Goal: Information Seeking & Learning: Learn about a topic

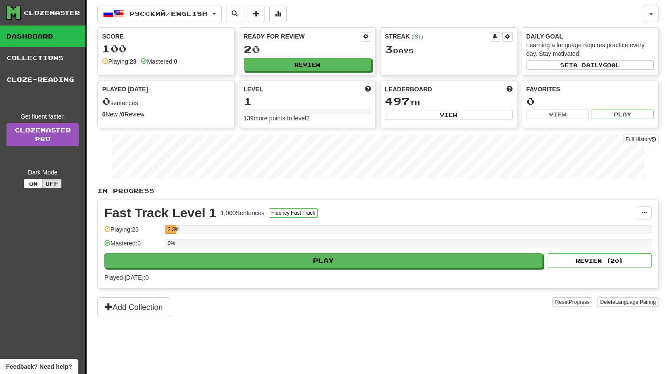
click at [576, 2] on div "Русский / English Deutsch / English Streak: 0 Review: 2,427 Points [DATE]: 0 Es…" at bounding box center [377, 198] width 561 height 396
click at [216, 13] on span "button" at bounding box center [214, 14] width 3 height 2
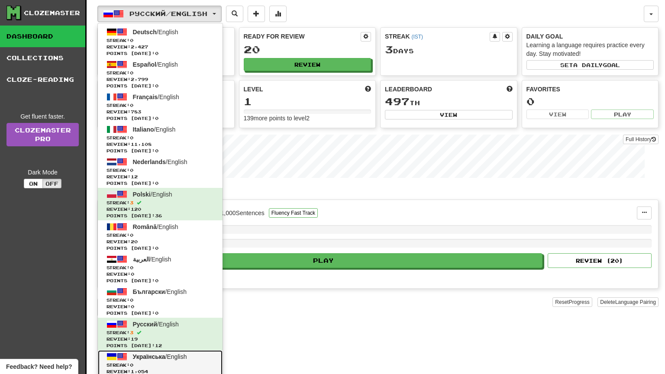
click at [146, 356] on span "Українська" at bounding box center [149, 356] width 32 height 7
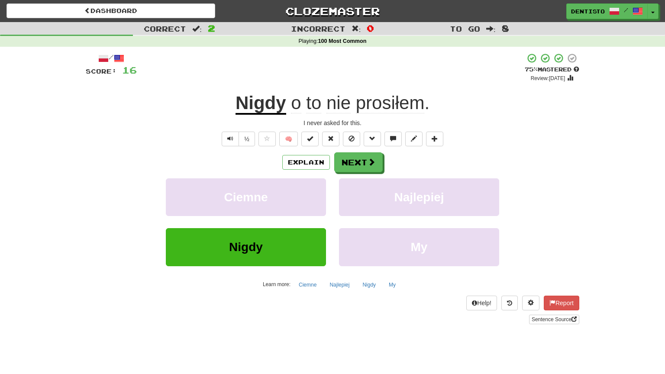
click at [351, 149] on div "/ Score: 16 + 12 75 % Mastered Review: 2025-09-18 Nigdy o to nie prosiłem . I n…" at bounding box center [333, 189] width 494 height 272
click at [341, 172] on button "Next" at bounding box center [359, 163] width 49 height 20
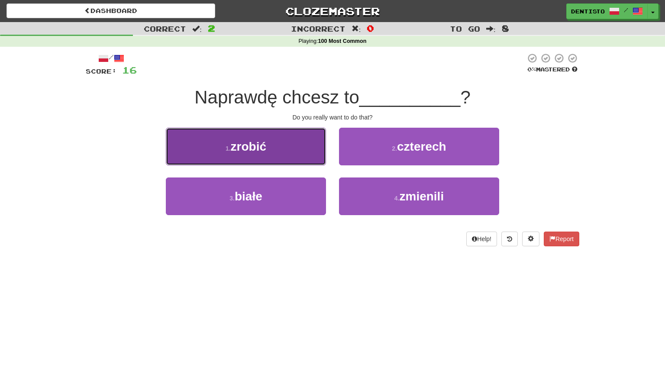
click at [287, 157] on button "1 . zrobić" at bounding box center [246, 147] width 160 height 38
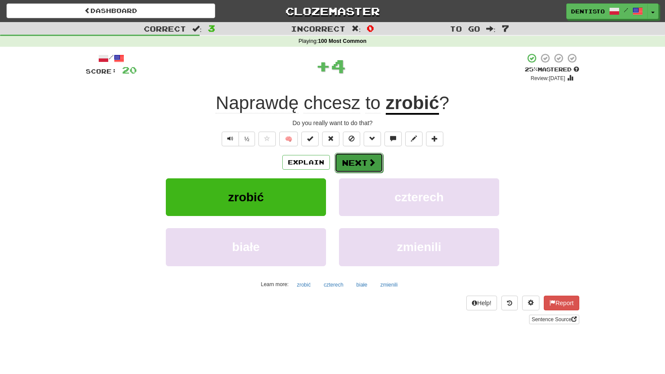
click at [349, 155] on button "Next" at bounding box center [359, 163] width 49 height 20
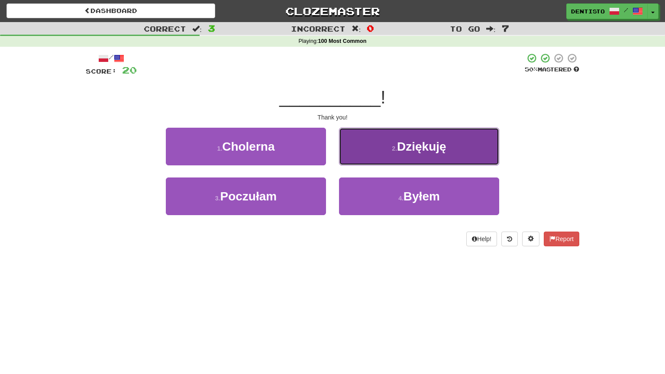
click at [363, 147] on button "2 . Dziękuję" at bounding box center [419, 147] width 160 height 38
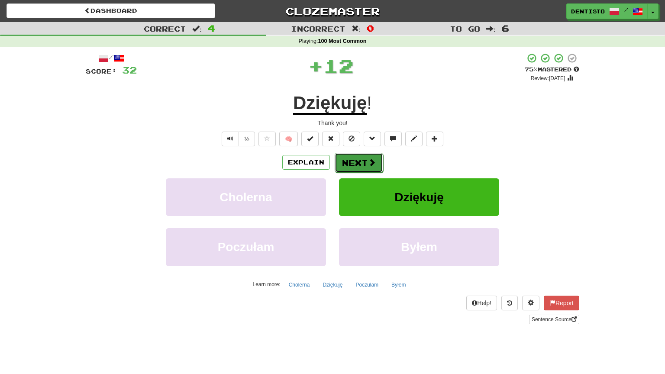
click at [352, 154] on button "Next" at bounding box center [359, 163] width 49 height 20
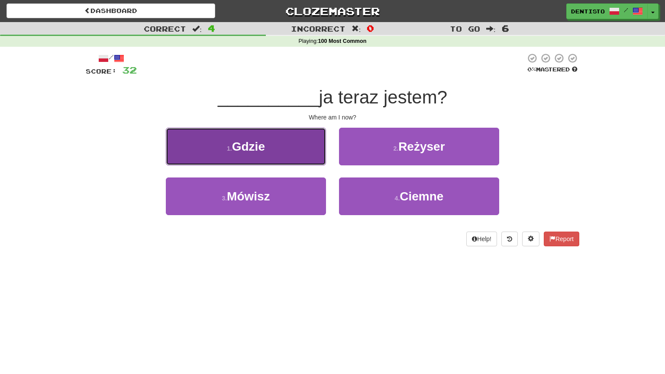
click at [288, 138] on button "1 . Gdzie" at bounding box center [246, 147] width 160 height 38
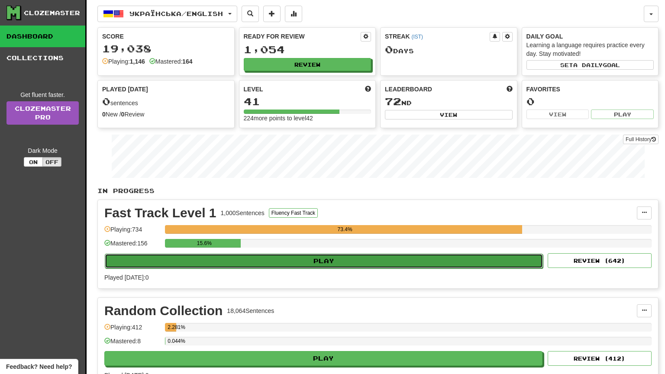
click at [223, 263] on button "Play" at bounding box center [324, 261] width 438 height 15
select select "**"
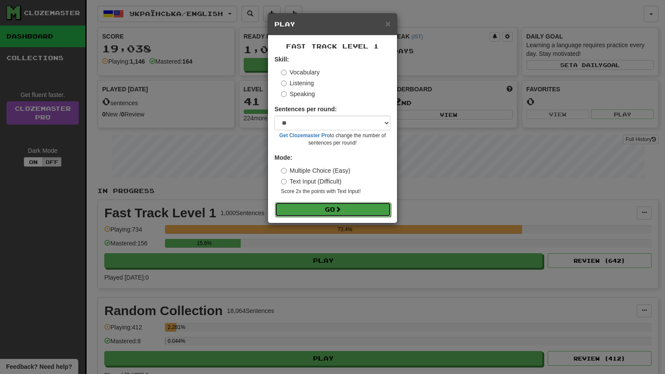
click at [308, 203] on button "Go" at bounding box center [333, 209] width 116 height 15
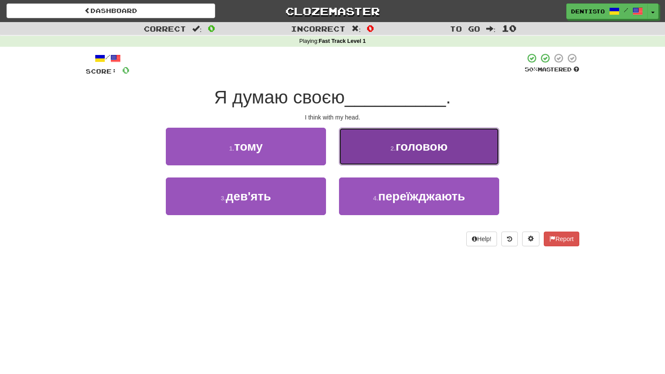
click at [376, 158] on button "2 . головою" at bounding box center [419, 147] width 160 height 38
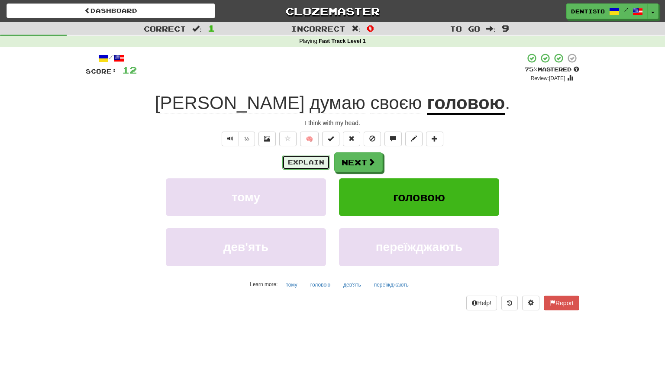
click at [301, 160] on button "Explain" at bounding box center [306, 162] width 48 height 15
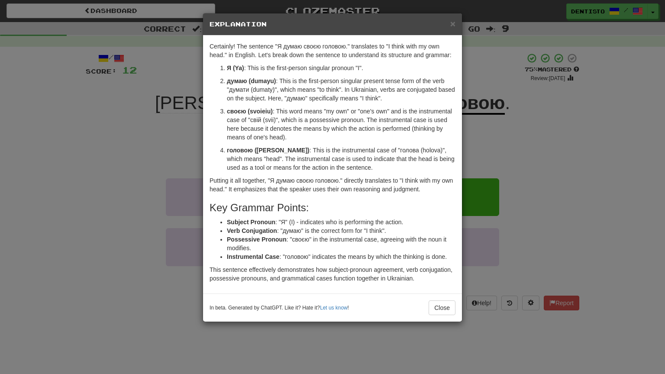
click at [500, 152] on div "× Explanation Certainly! The sentence "Я думаю своєю головою." translates to "I…" at bounding box center [332, 187] width 665 height 374
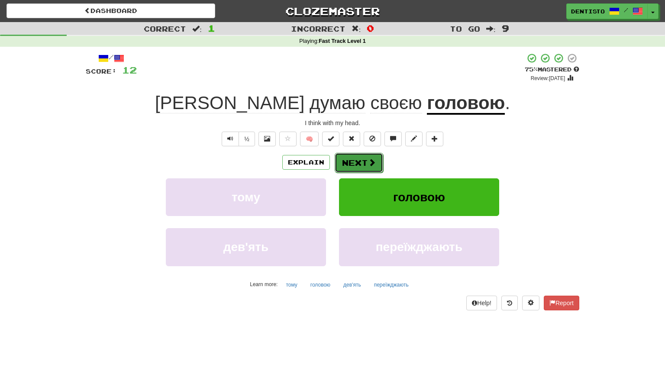
click at [352, 166] on button "Next" at bounding box center [359, 163] width 49 height 20
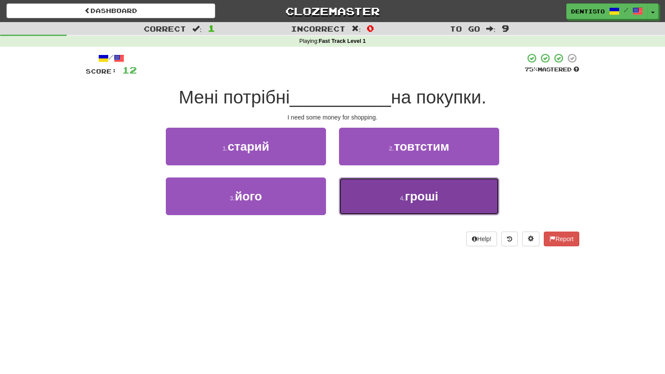
click at [400, 184] on button "4 . гроші" at bounding box center [419, 197] width 160 height 38
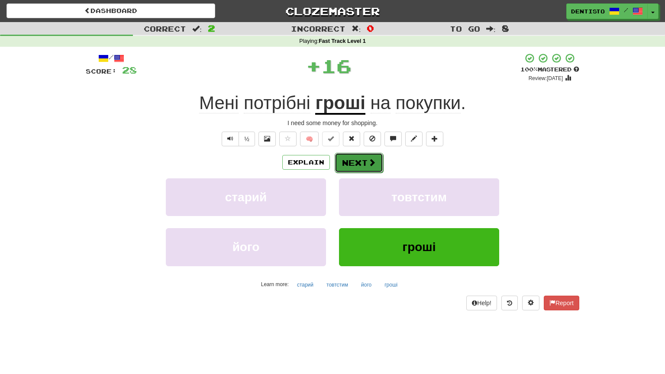
click at [373, 156] on button "Next" at bounding box center [359, 163] width 49 height 20
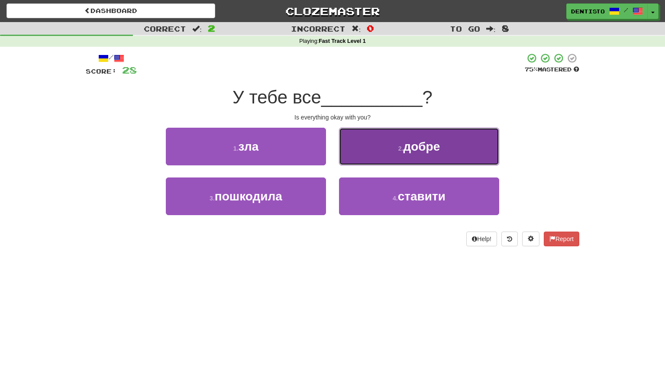
click at [391, 149] on button "2 . добре" at bounding box center [419, 147] width 160 height 38
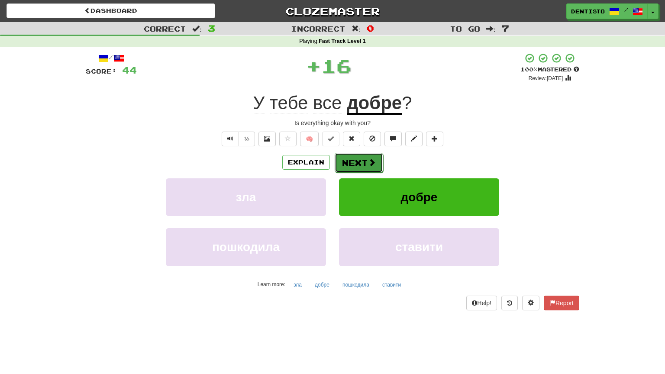
click at [368, 156] on button "Next" at bounding box center [359, 163] width 49 height 20
